Goal: Navigation & Orientation: Go to known website

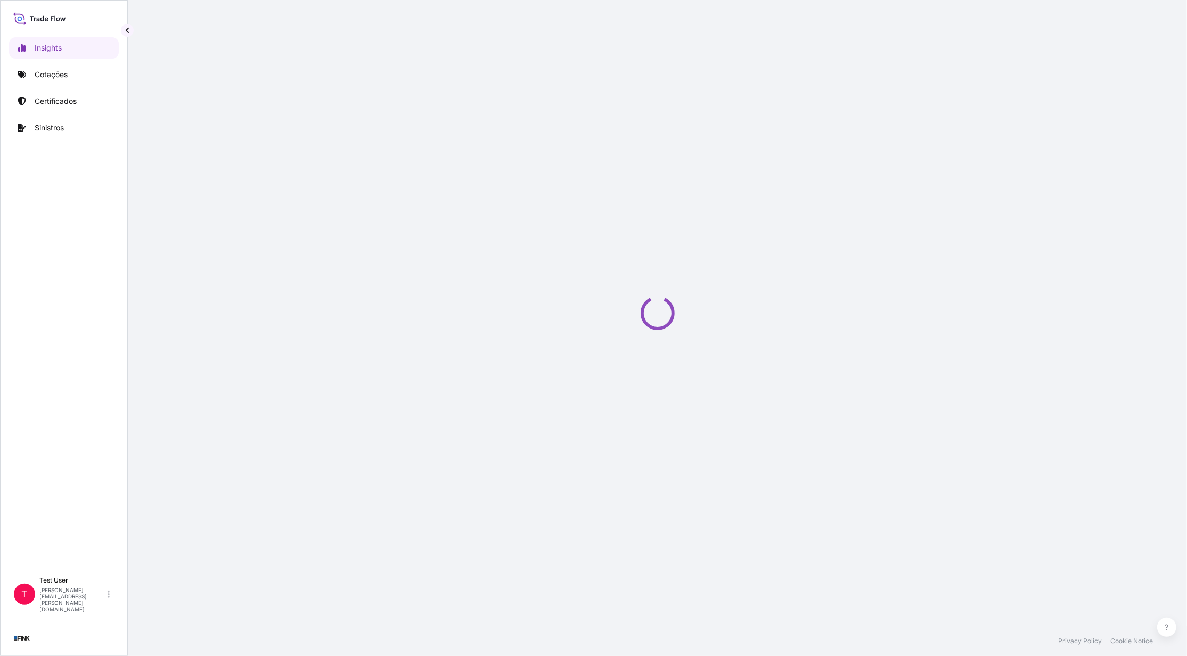
select select "2025"
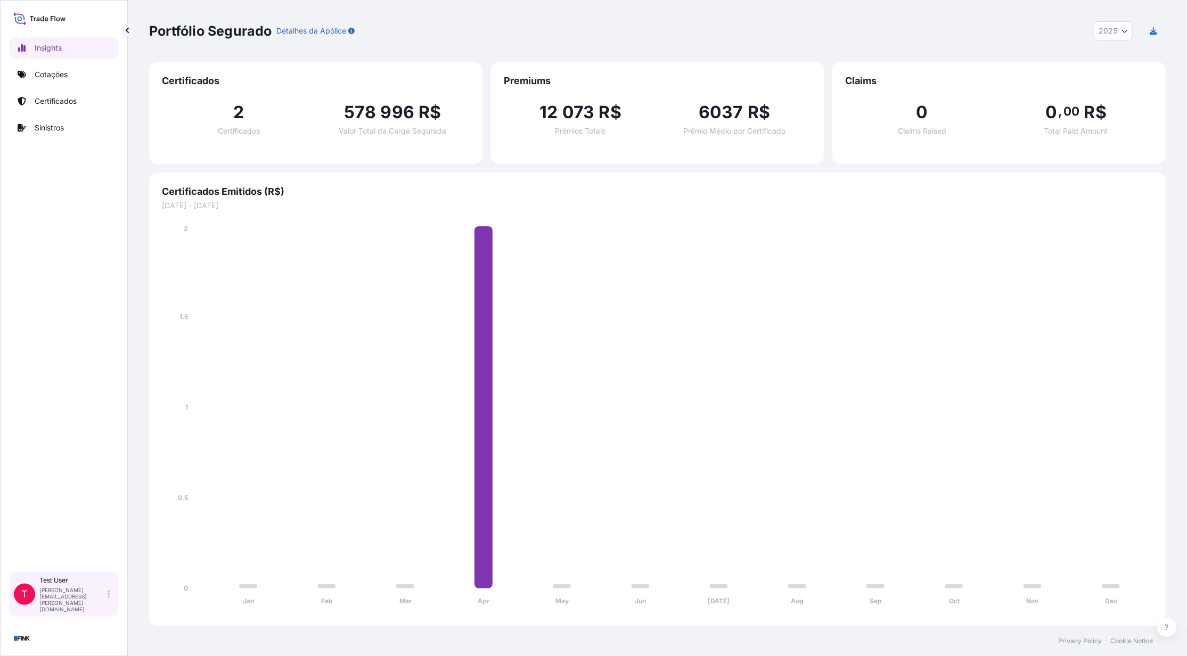
click at [113, 602] on div "Test User [PERSON_NAME][EMAIL_ADDRESS][PERSON_NAME][DOMAIN_NAME]" at bounding box center [76, 594] width 75 height 36
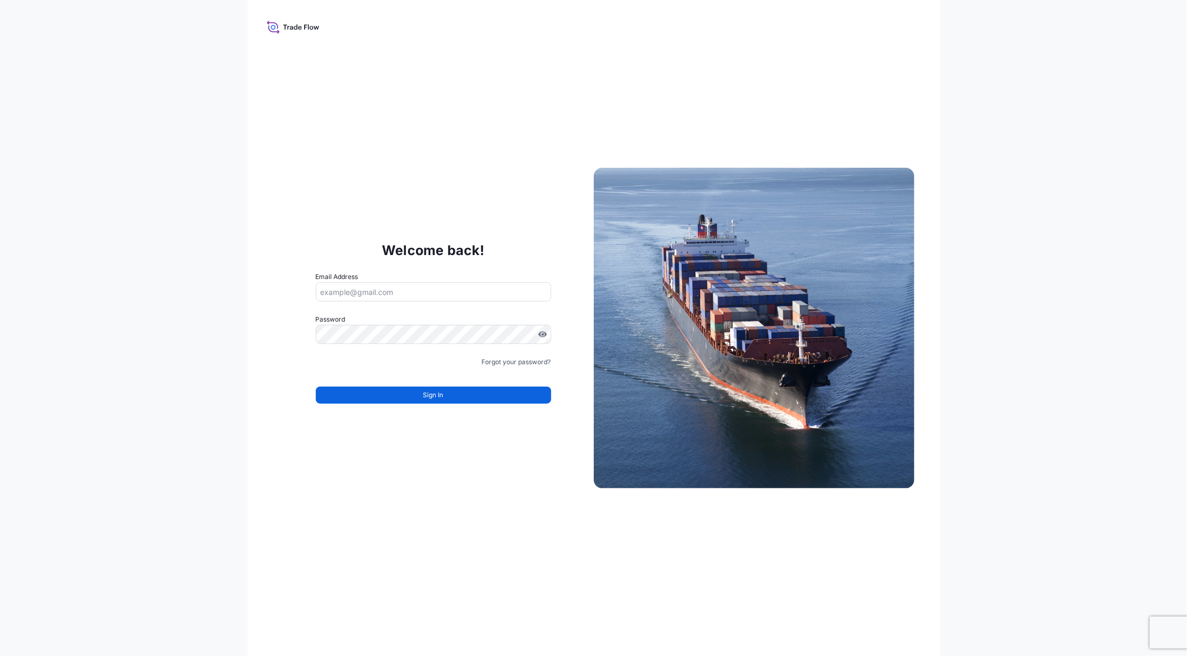
type input "[PERSON_NAME][EMAIL_ADDRESS][PERSON_NAME][DOMAIN_NAME]"
click at [301, 337] on div "Welcome back! Email Address [EMAIL_ADDRESS][DOMAIN_NAME] Password Must include:…" at bounding box center [433, 327] width 321 height 219
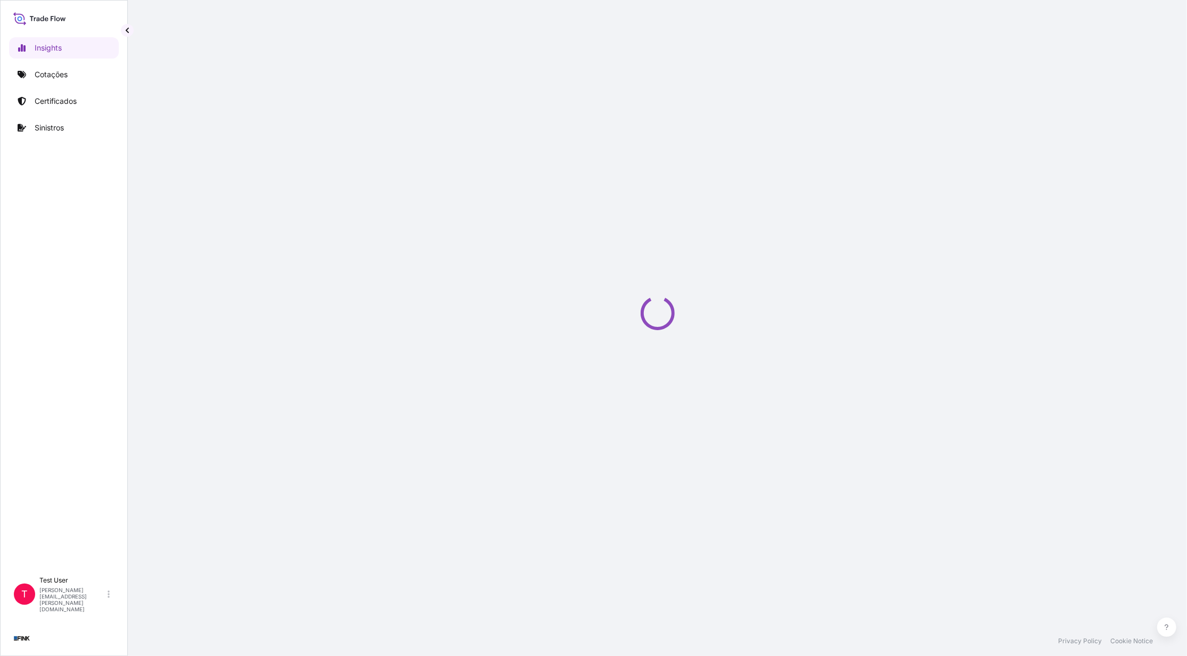
select select "2025"
